Goal: Find specific page/section: Find specific page/section

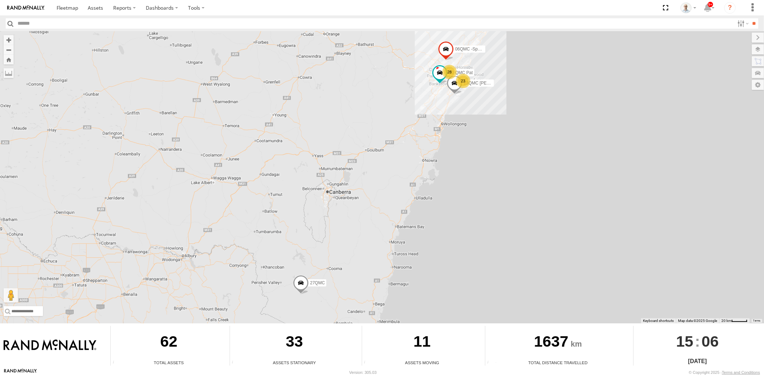
drag, startPoint x: 466, startPoint y: 79, endPoint x: 468, endPoint y: 91, distance: 11.9
click at [466, 79] on div "23" at bounding box center [463, 81] width 14 height 14
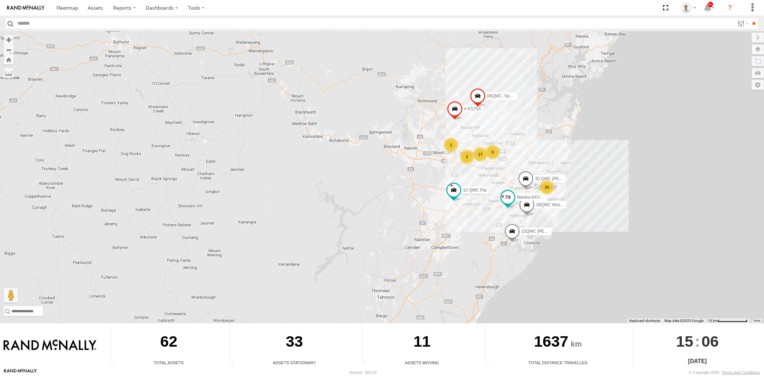
drag, startPoint x: 509, startPoint y: 197, endPoint x: 457, endPoint y: 205, distance: 53.2
click at [501, 204] on span at bounding box center [507, 197] width 13 height 13
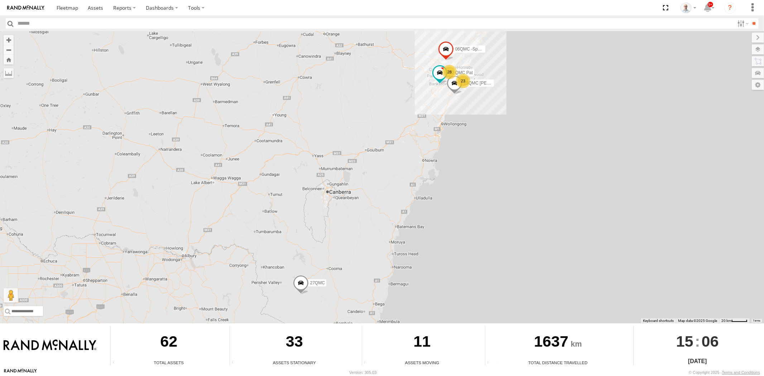
click at [449, 75] on div "28" at bounding box center [449, 72] width 14 height 14
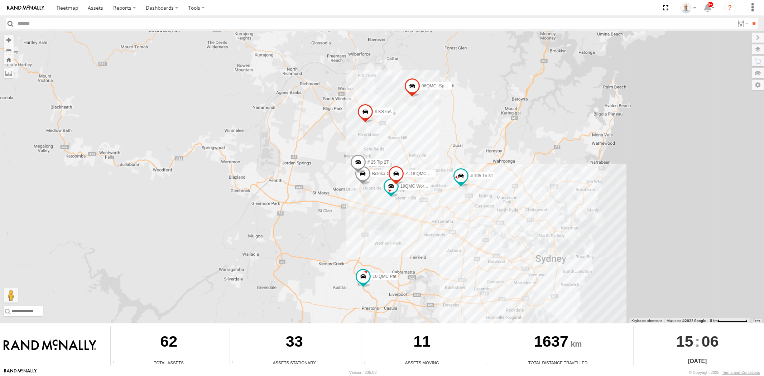
drag, startPoint x: 620, startPoint y: 281, endPoint x: 542, endPoint y: 213, distance: 104.1
click at [542, 213] on div "10 QMC Pat 06QMC -Spare 23QMC [PERSON_NAME] 27QMC # KS75A # 25 Tip 2T 19QMC Wor…" at bounding box center [382, 178] width 764 height 292
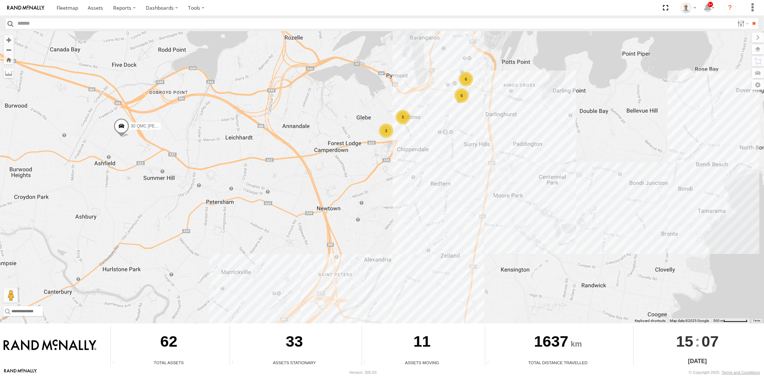
click at [405, 117] on div "5" at bounding box center [403, 117] width 14 height 14
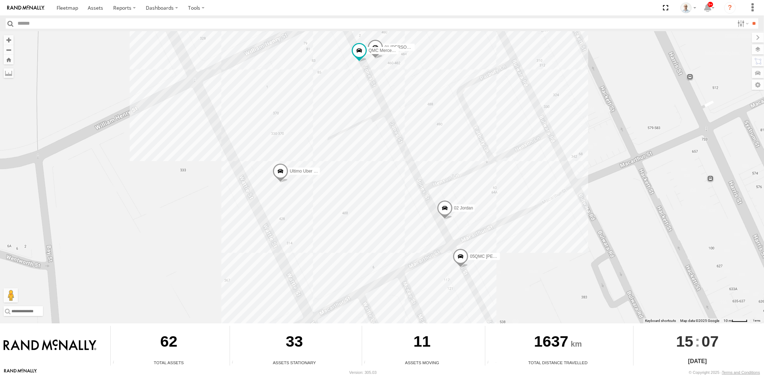
drag, startPoint x: 388, startPoint y: 116, endPoint x: 460, endPoint y: 153, distance: 81.3
click at [460, 153] on div "10 QMC Pat 06QMC -Spare 23QMC Paul 27QMC # KS75A # 25 Tip 2T 19QMC Workshop Bel…" at bounding box center [382, 178] width 764 height 292
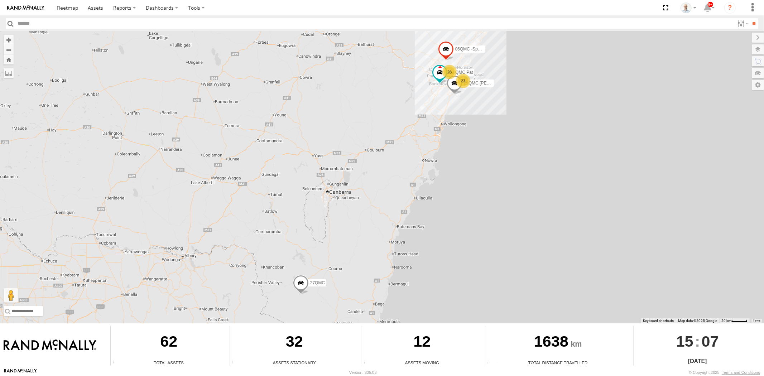
click at [450, 72] on div "28" at bounding box center [449, 72] width 14 height 14
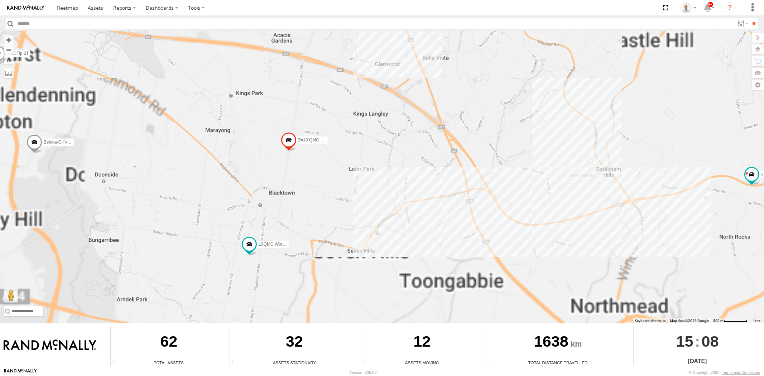
drag, startPoint x: 406, startPoint y: 256, endPoint x: 480, endPoint y: 244, distance: 75.3
click at [509, 205] on div "10 QMC Pat 06QMC -Spare 23QMC Paul 27QMC # KS75A # 25 Tip 2T 19QMC Workshop Bel…" at bounding box center [382, 178] width 764 height 292
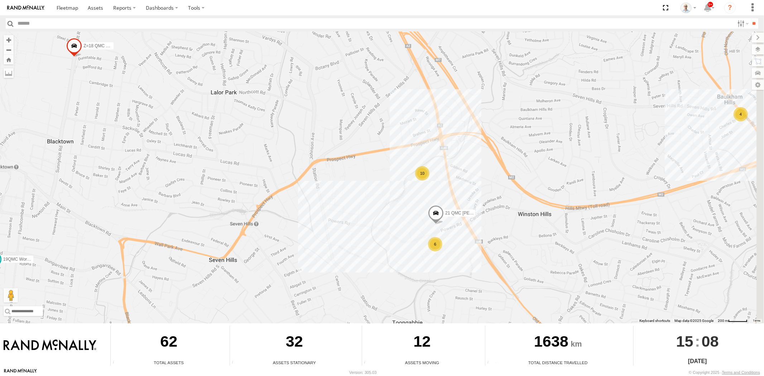
drag, startPoint x: 620, startPoint y: 206, endPoint x: 492, endPoint y: 217, distance: 128.6
click at [503, 214] on div "10 QMC Pat 06QMC -Spare 23QMC Paul 27QMC # KS75A # 25 Tip 2T 19QMC Workshop Bel…" at bounding box center [382, 178] width 764 height 292
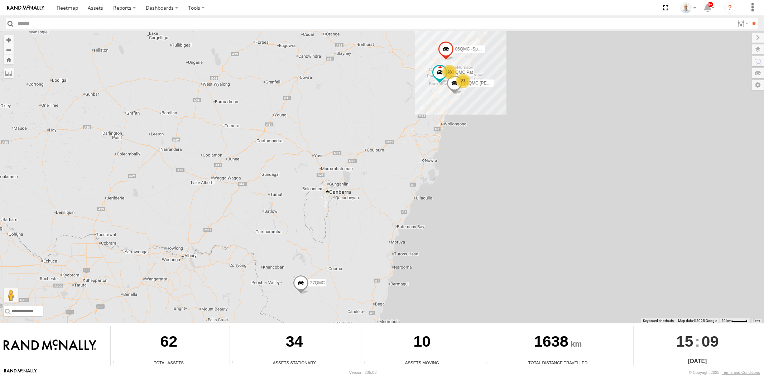
click at [454, 72] on div "28" at bounding box center [449, 72] width 14 height 14
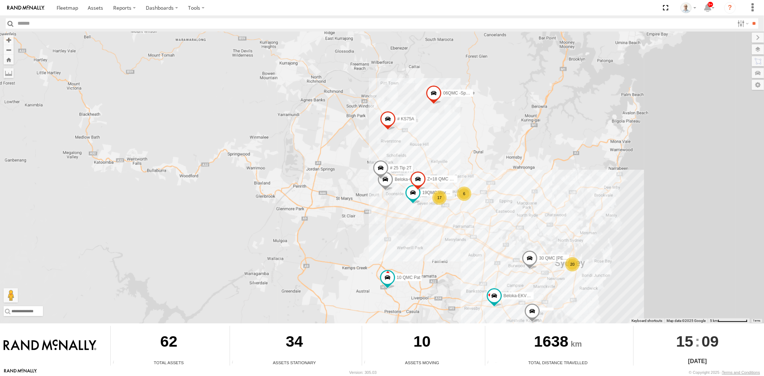
drag, startPoint x: 600, startPoint y: 273, endPoint x: 570, endPoint y: 265, distance: 31.0
click at [570, 266] on div "10 QMC Pat 06QMC -Spare 23QMC Paul 27QMC # KS75A # 25 Tip 2T 19QMC Workshop Bel…" at bounding box center [382, 178] width 764 height 292
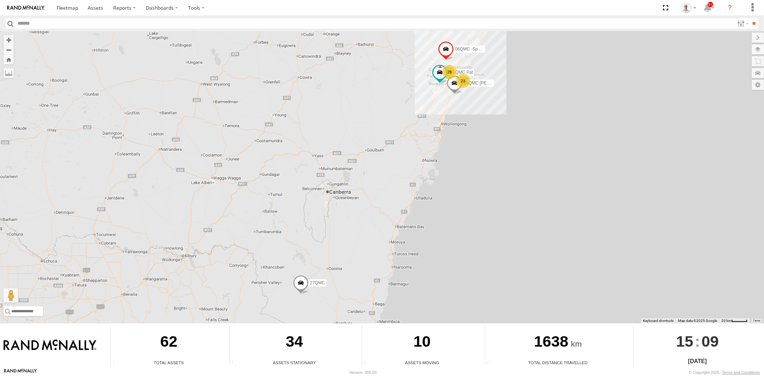
click at [446, 67] on div "28" at bounding box center [449, 72] width 14 height 14
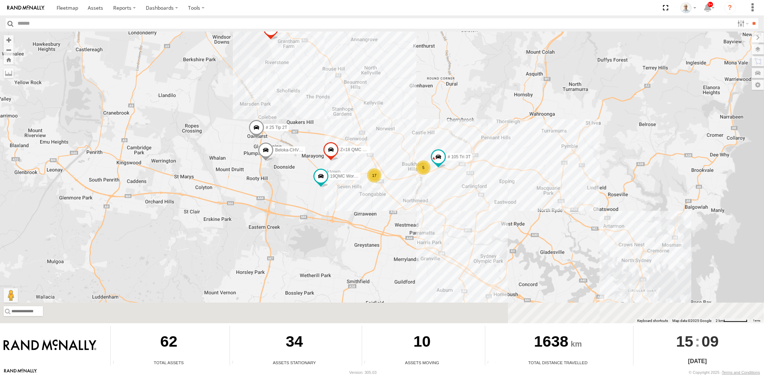
drag, startPoint x: 509, startPoint y: 223, endPoint x: 455, endPoint y: 137, distance: 101.2
click at [458, 124] on div "10 QMC Pat 06QMC -Spare 23QMC Paul 27QMC 5 17 # KS75A # 25 Tip 2T 19QMC Worksho…" at bounding box center [382, 178] width 764 height 292
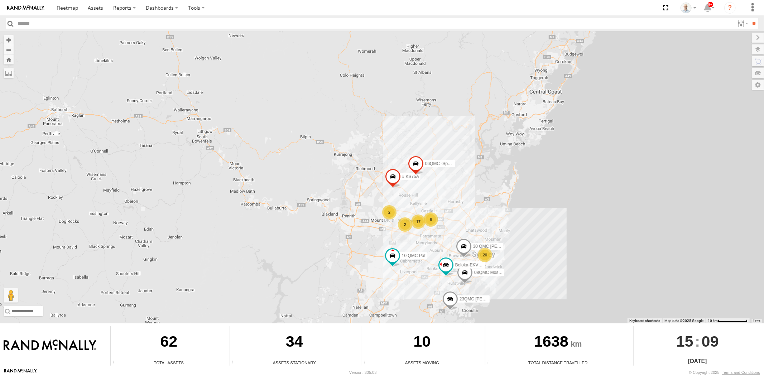
click at [455, 296] on span at bounding box center [450, 300] width 16 height 19
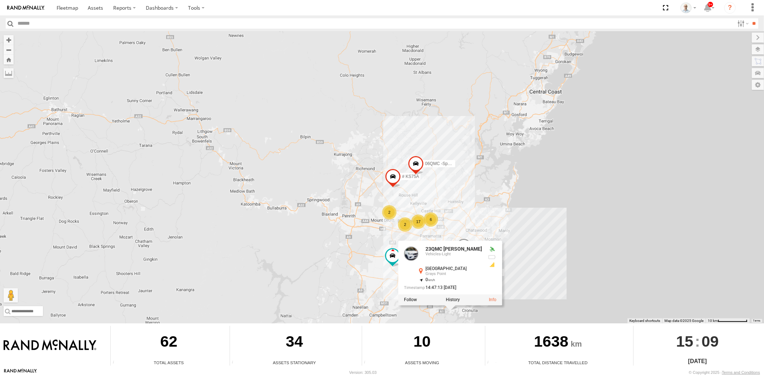
click at [452, 296] on div at bounding box center [450, 299] width 104 height 11
click at [452, 298] on label at bounding box center [452, 299] width 14 height 5
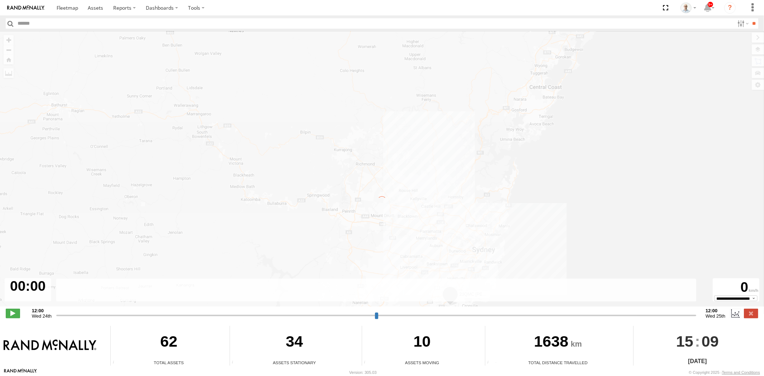
type input "**********"
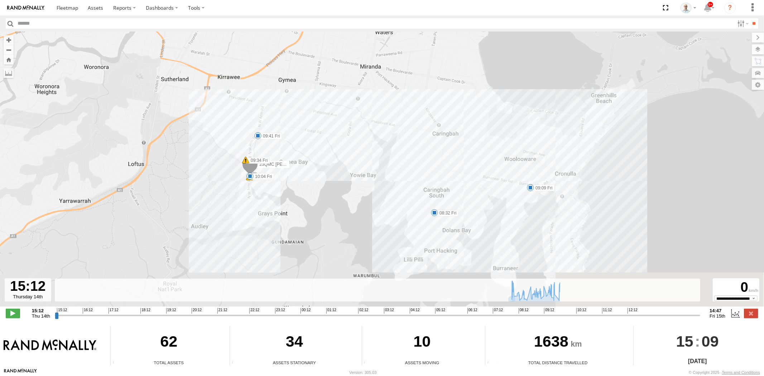
drag, startPoint x: 497, startPoint y: 237, endPoint x: 502, endPoint y: 185, distance: 52.9
click at [501, 185] on div "23QMC Paul 08:02 Fri 09:33 Fri 09:33 Fri 09:34 Fri 08:20 Fri 08:32 Fri 09:09 Fr…" at bounding box center [382, 173] width 764 height 282
